Goal: Task Accomplishment & Management: Manage account settings

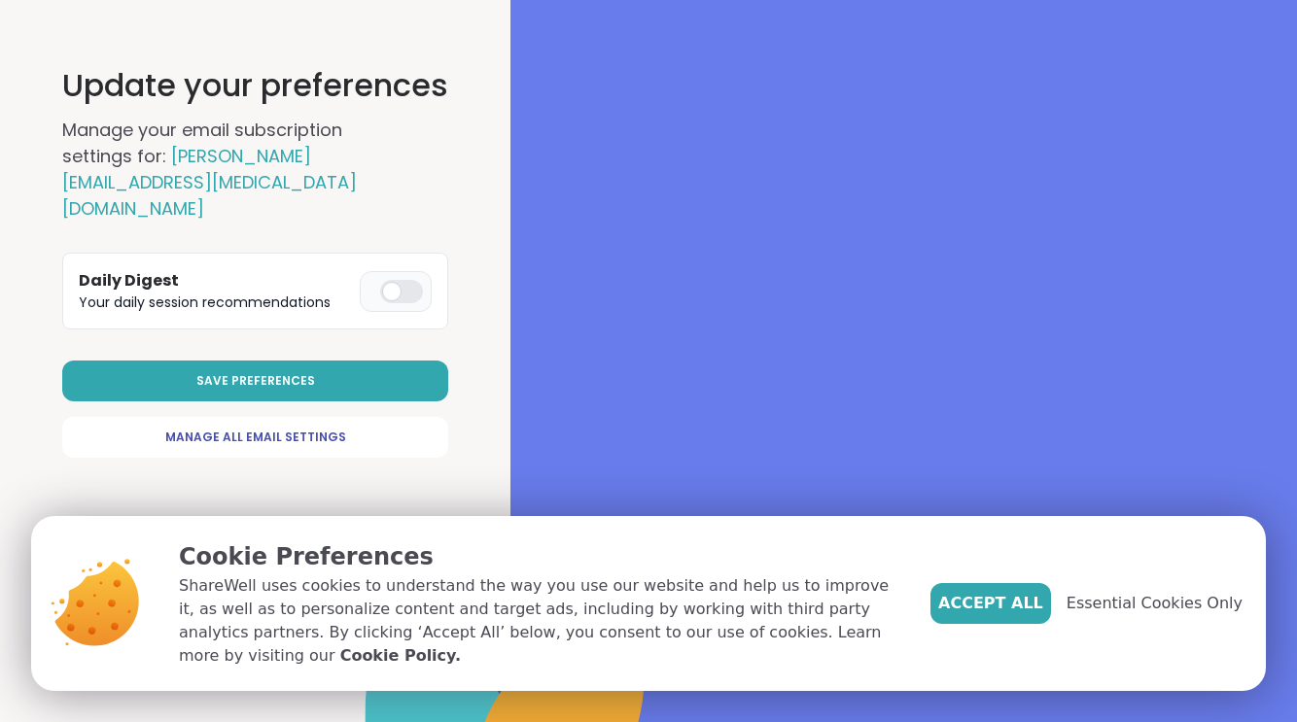
click at [402, 271] on label at bounding box center [396, 291] width 72 height 41
click at [270, 429] on span "Manage All Email Settings" at bounding box center [255, 438] width 181 height 18
select select "**"
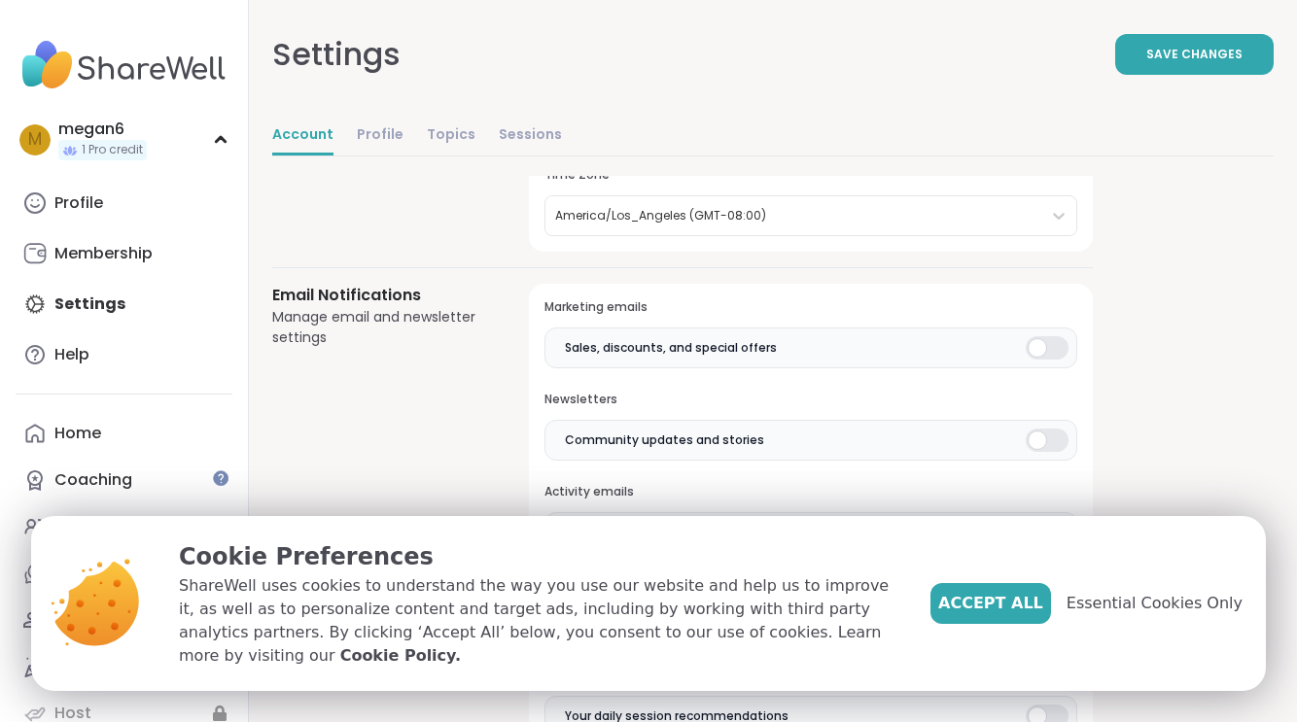
scroll to position [427, 0]
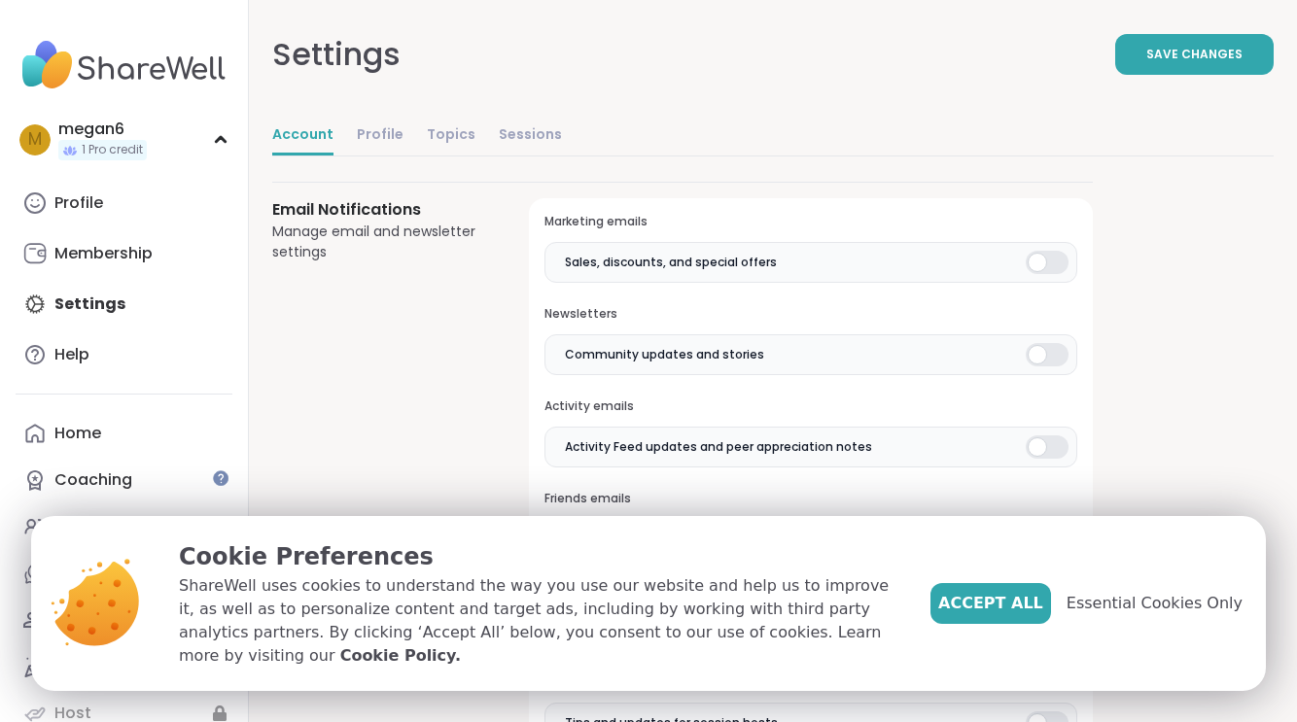
drag, startPoint x: 1049, startPoint y: 263, endPoint x: 1061, endPoint y: 316, distance: 54.7
click at [1050, 263] on div at bounding box center [1047, 262] width 43 height 23
click at [1045, 347] on div at bounding box center [1047, 354] width 43 height 23
click at [1044, 443] on div at bounding box center [1047, 447] width 43 height 23
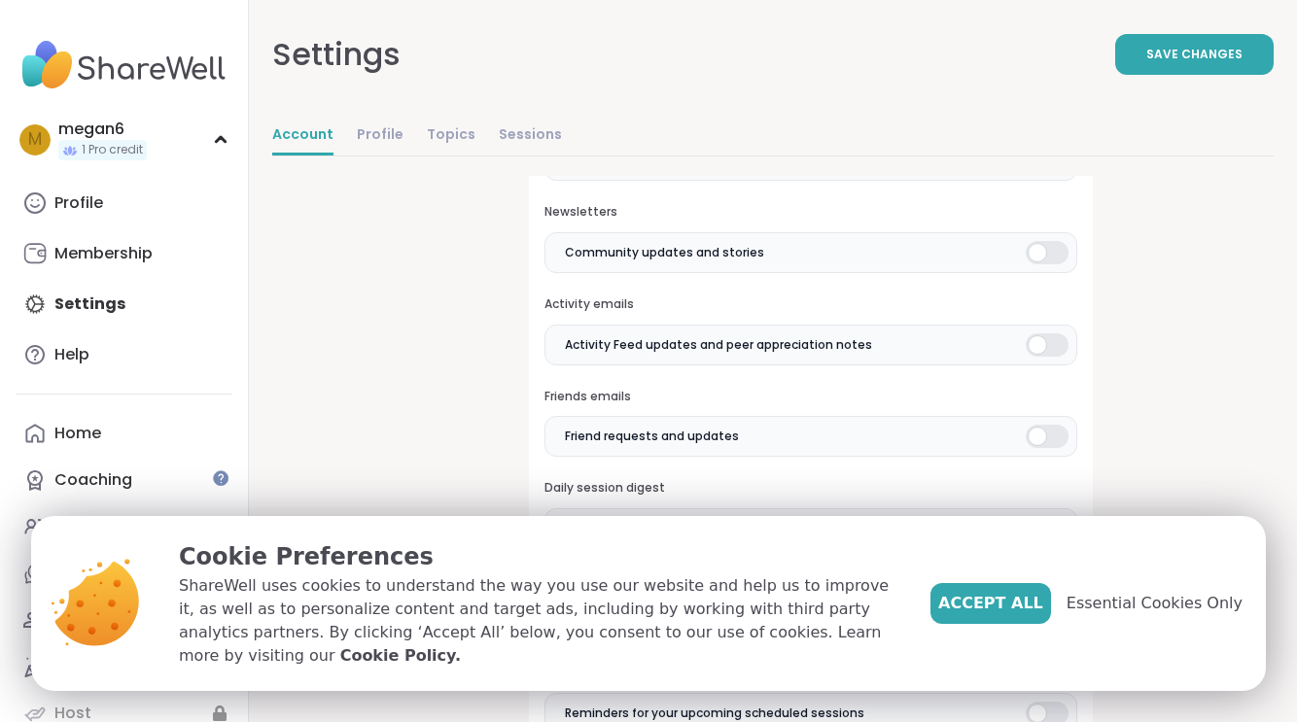
scroll to position [545, 0]
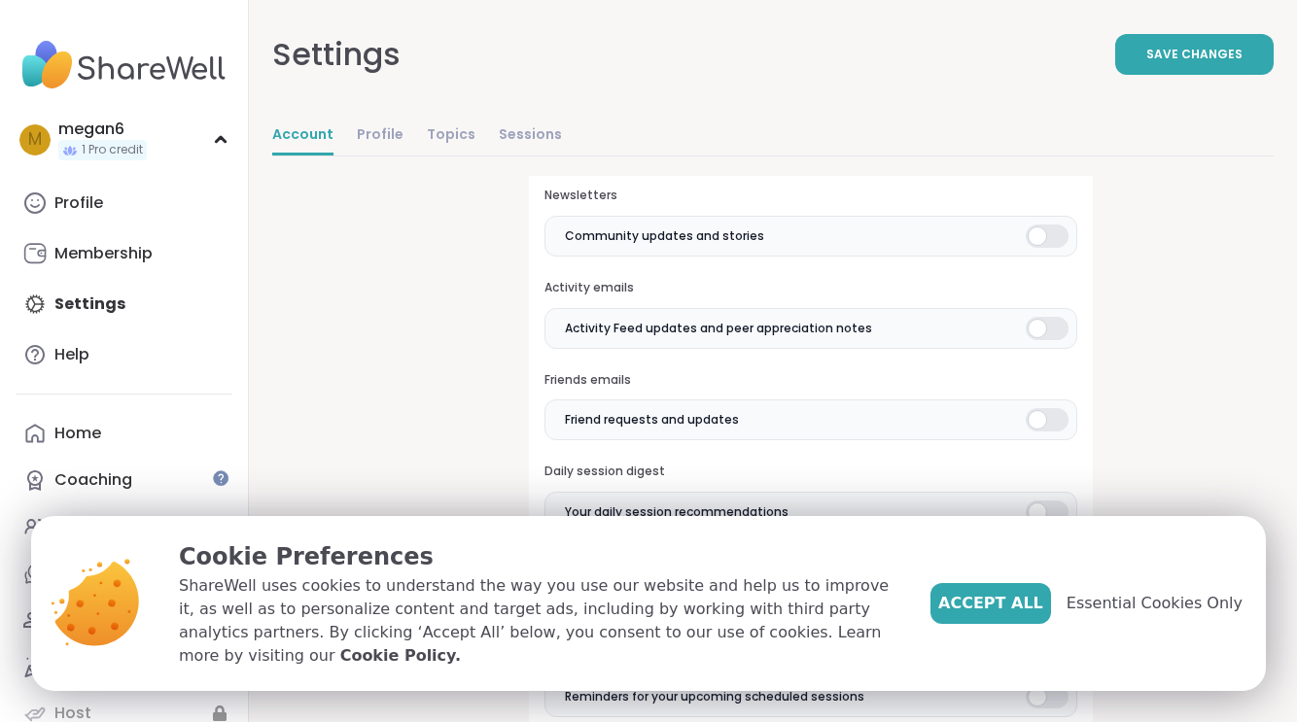
click at [1040, 408] on div at bounding box center [1047, 419] width 43 height 23
click at [1045, 508] on div at bounding box center [1047, 512] width 43 height 23
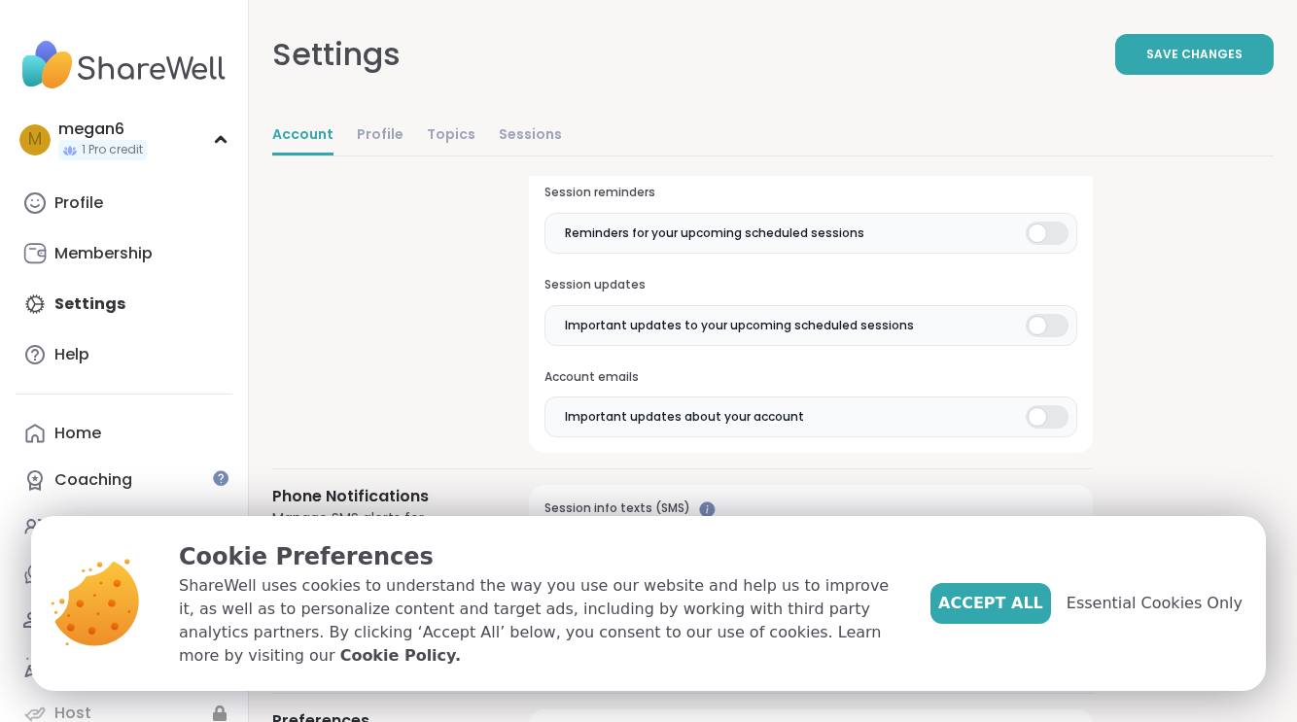
scroll to position [1013, 0]
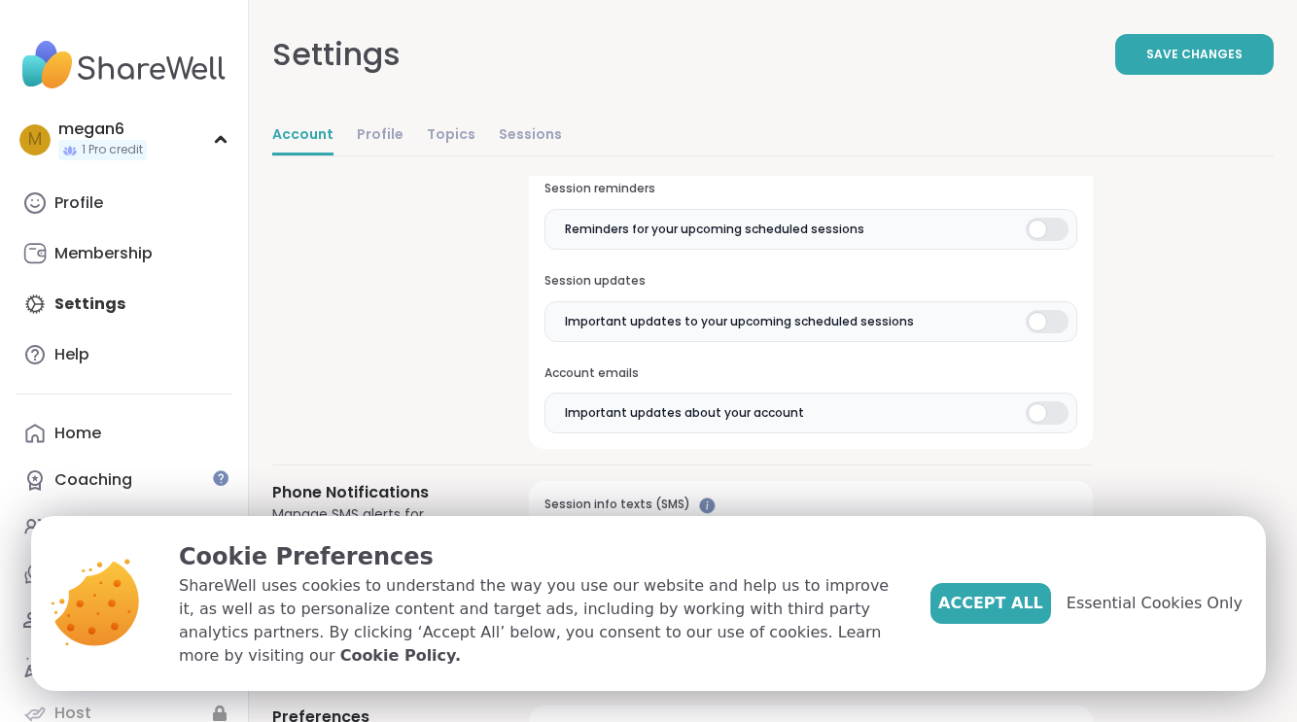
click at [1036, 226] on div at bounding box center [1047, 229] width 43 height 23
click at [1043, 311] on div at bounding box center [1047, 321] width 43 height 23
click at [1046, 402] on div at bounding box center [1047, 413] width 43 height 23
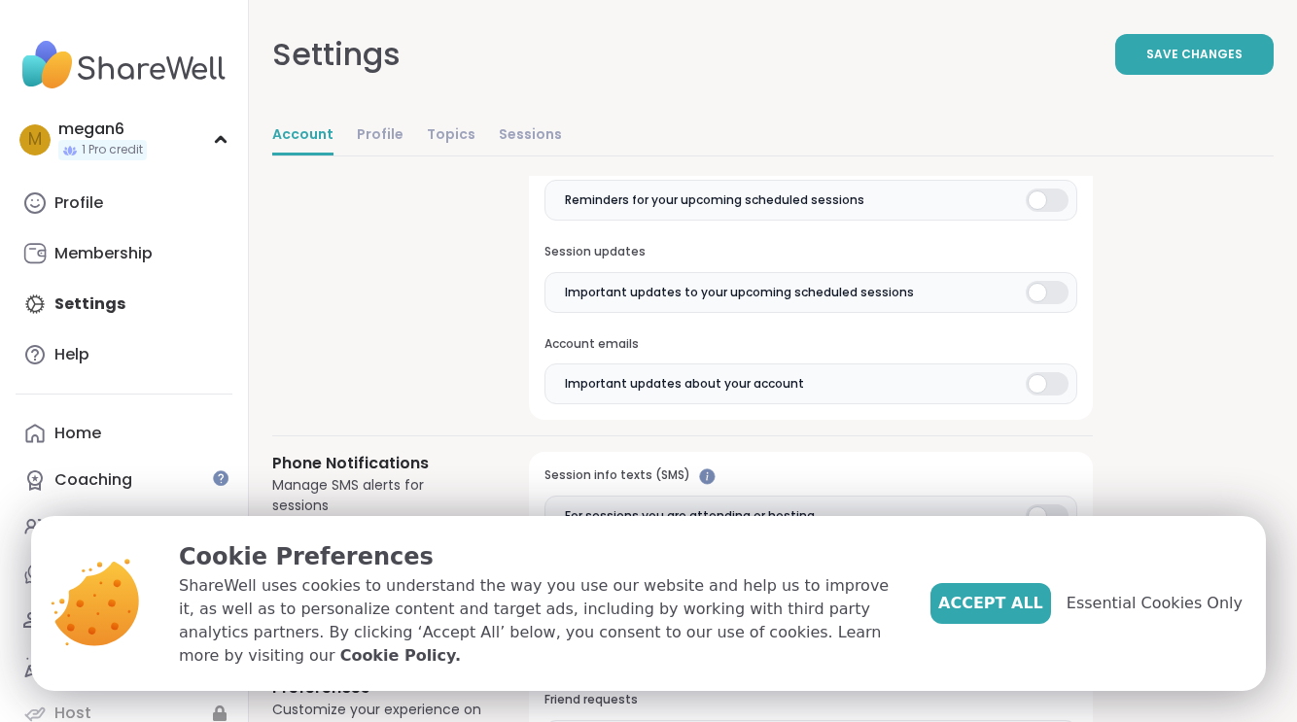
scroll to position [1211, 0]
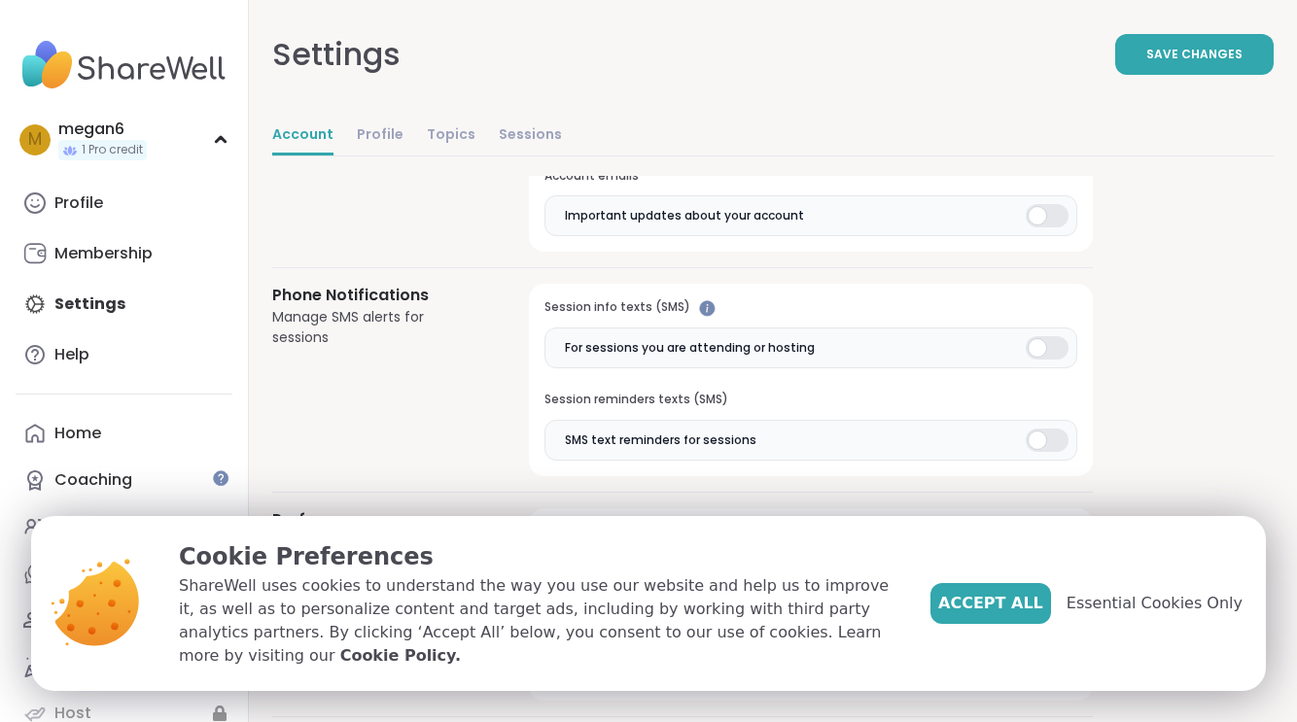
drag, startPoint x: 1026, startPoint y: 337, endPoint x: 1031, endPoint y: 350, distance: 13.5
click at [1027, 339] on div at bounding box center [1047, 347] width 43 height 23
click at [1033, 429] on div at bounding box center [1047, 440] width 43 height 23
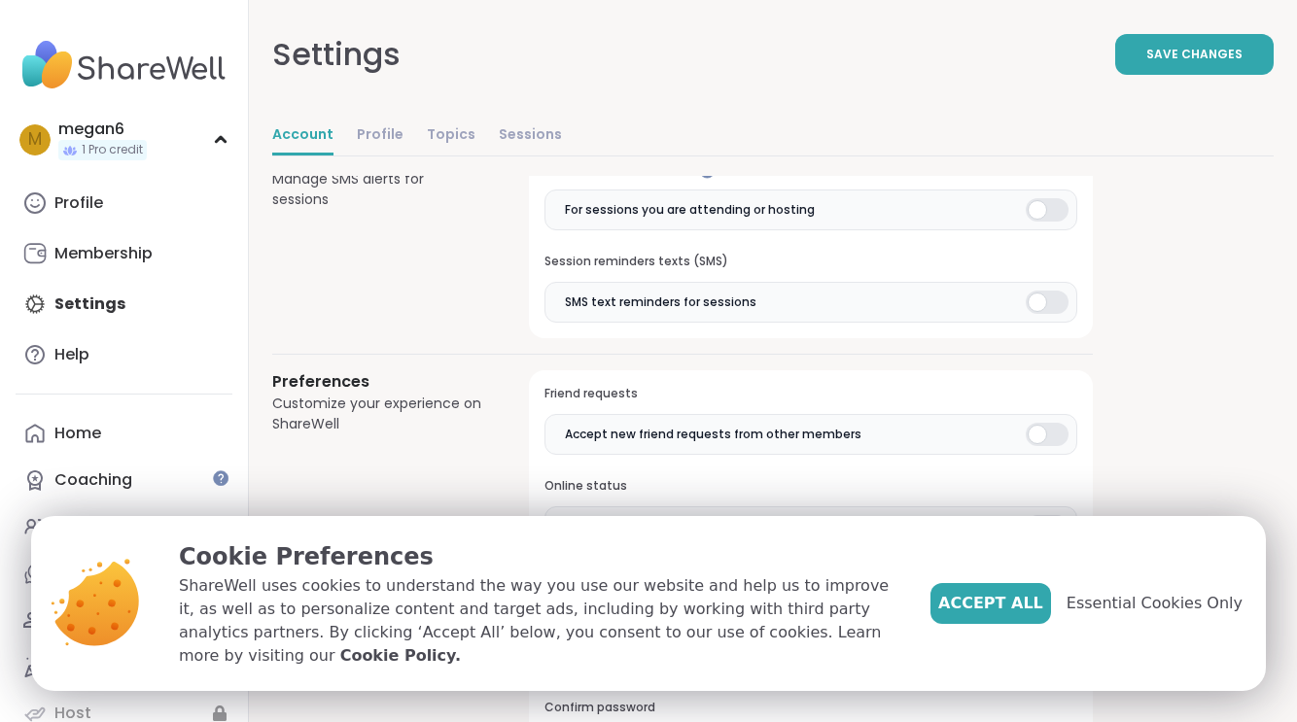
scroll to position [1484, 0]
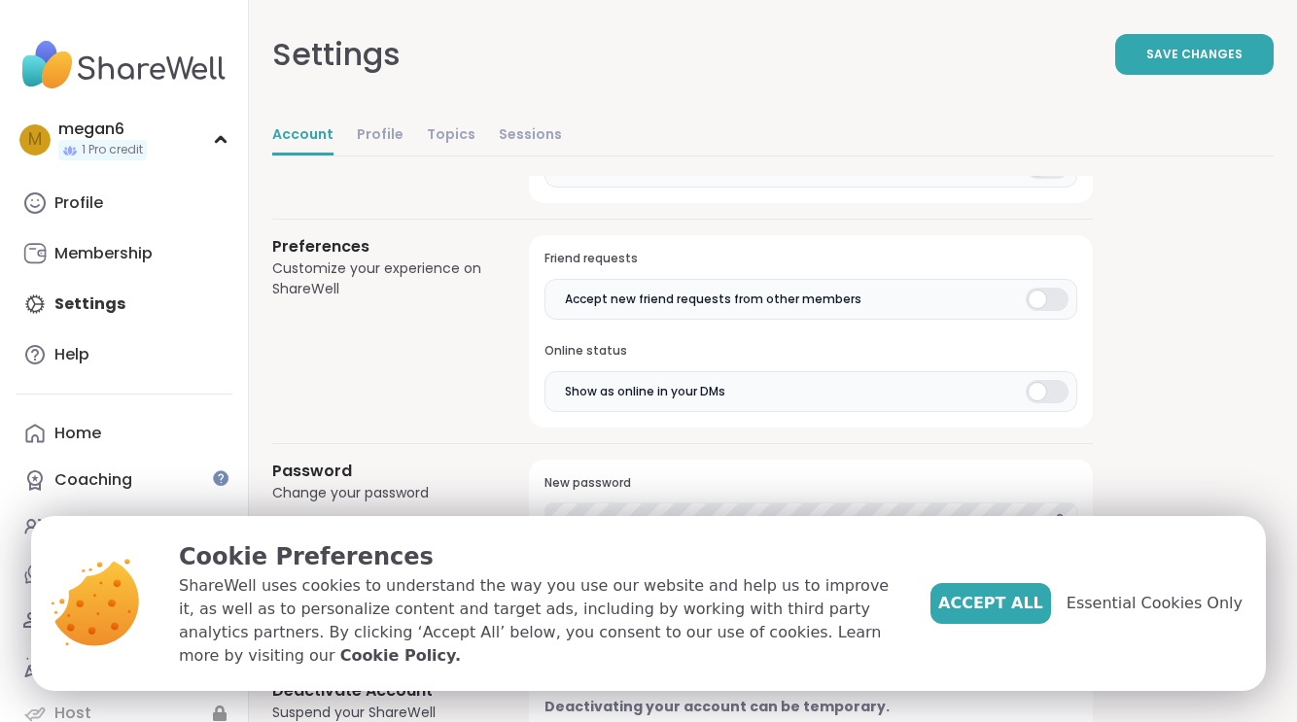
click at [1042, 298] on div at bounding box center [1047, 299] width 43 height 23
click at [1040, 380] on div at bounding box center [1047, 391] width 43 height 23
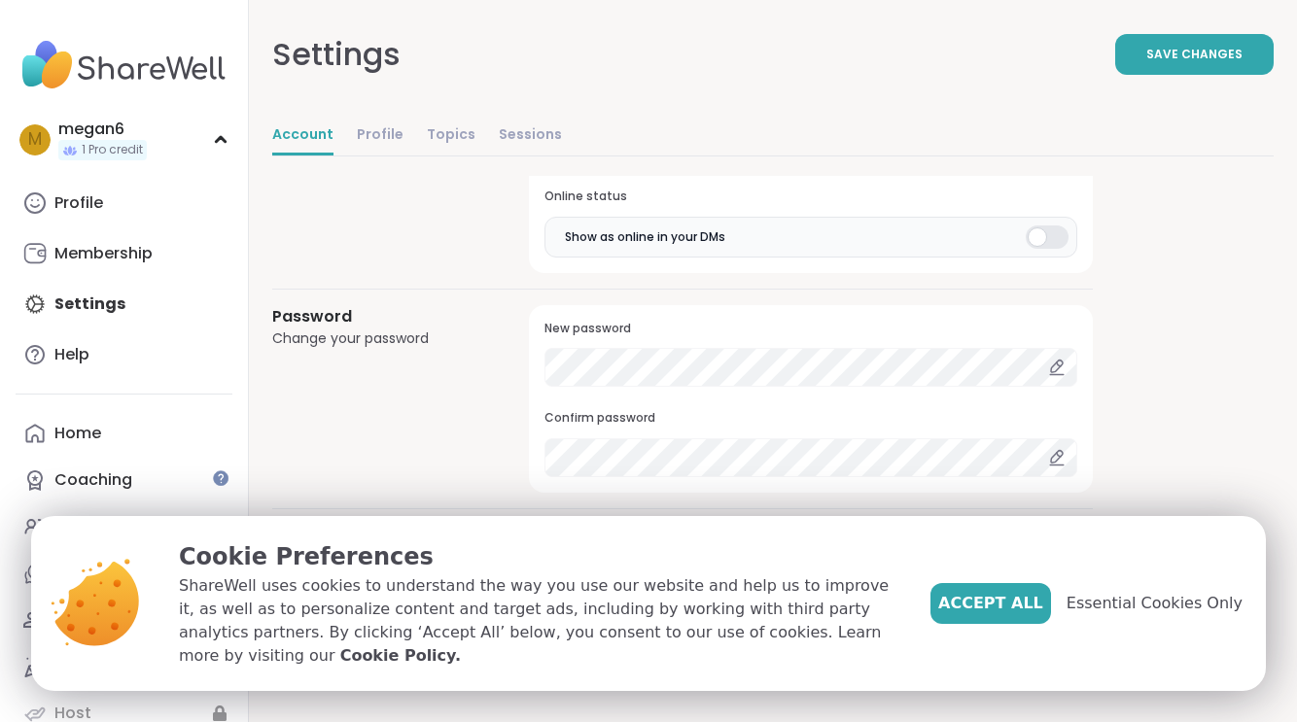
drag, startPoint x: 1167, startPoint y: 613, endPoint x: 1178, endPoint y: 584, distance: 30.5
click at [1167, 613] on span "Essential Cookies Only" at bounding box center [1155, 603] width 176 height 23
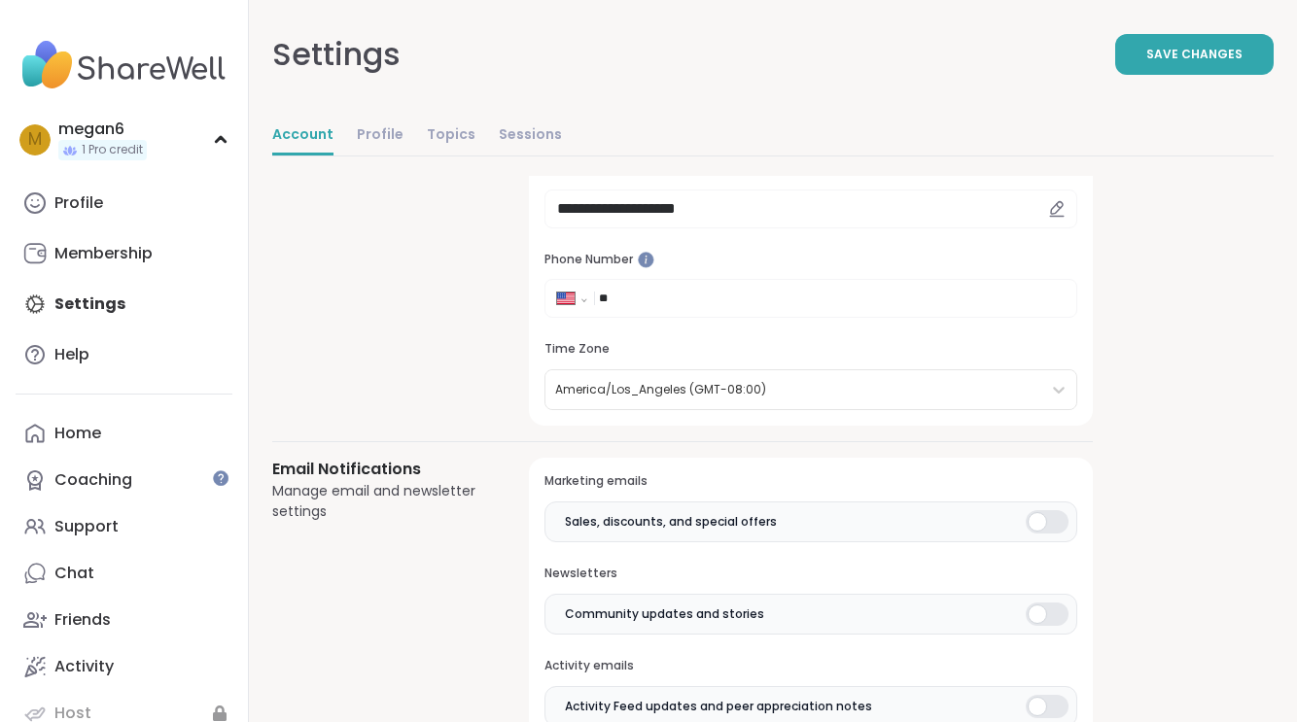
scroll to position [0, 0]
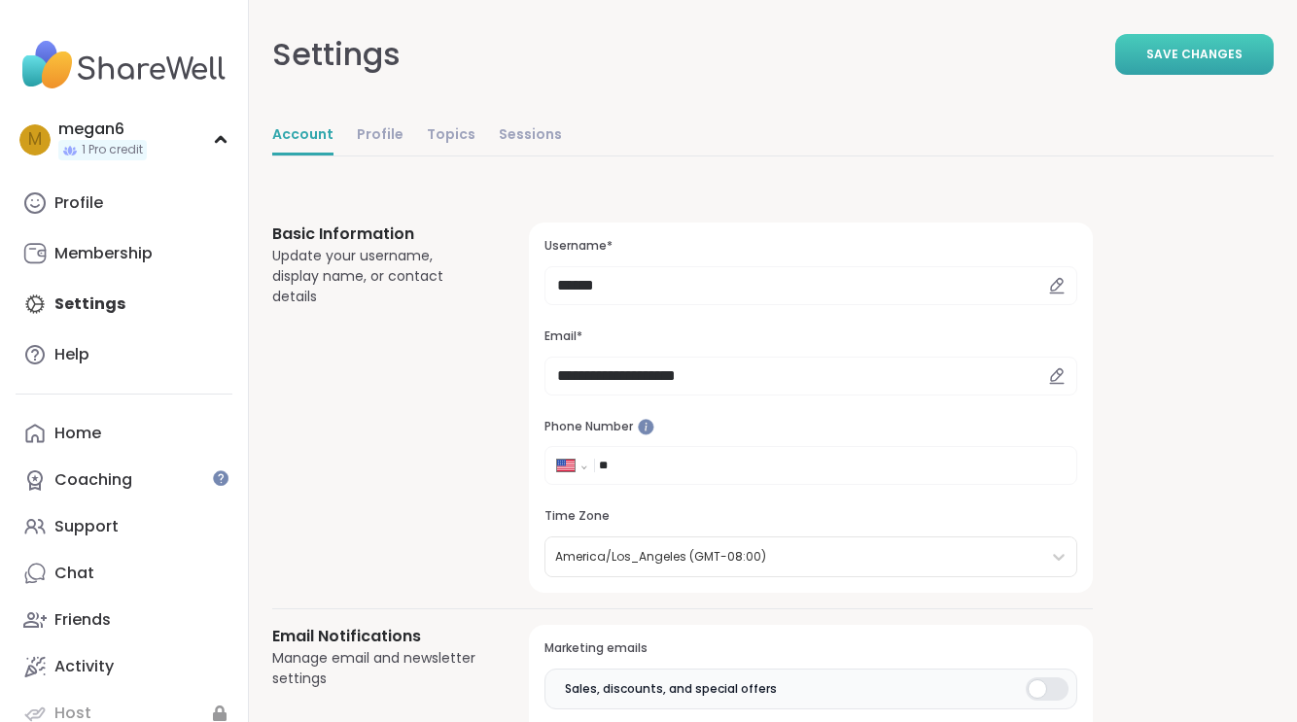
click at [1205, 51] on span "Save Changes" at bounding box center [1194, 55] width 96 height 18
